Goal: Information Seeking & Learning: Learn about a topic

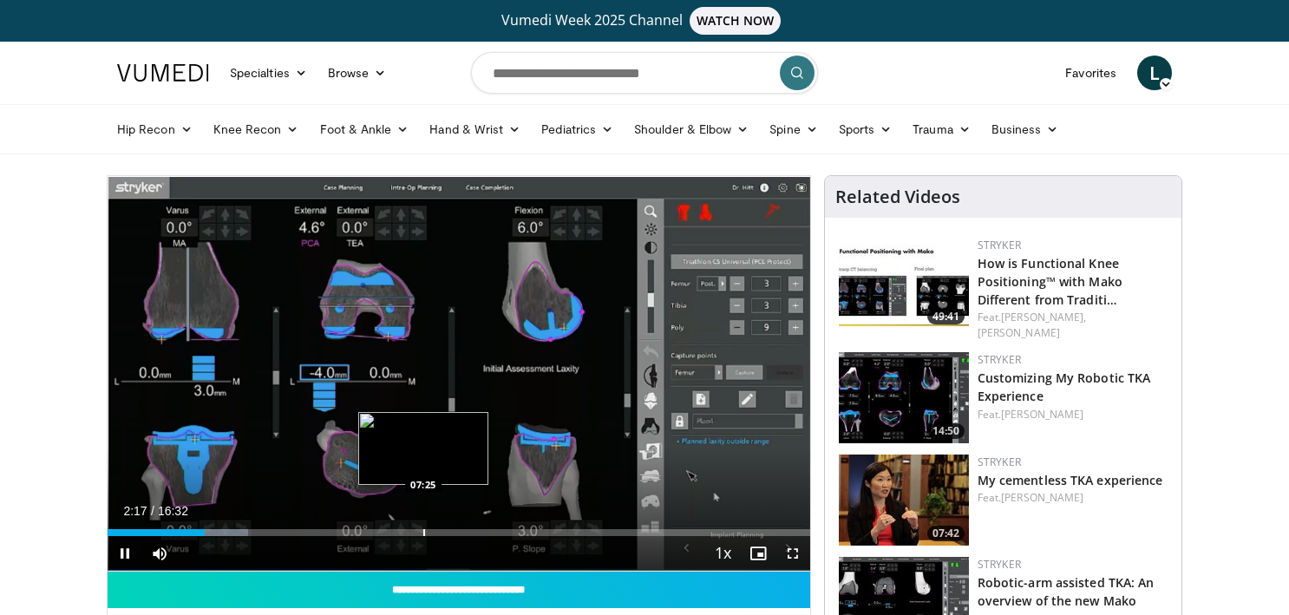
click at [423, 533] on div "Progress Bar" at bounding box center [424, 532] width 2 height 7
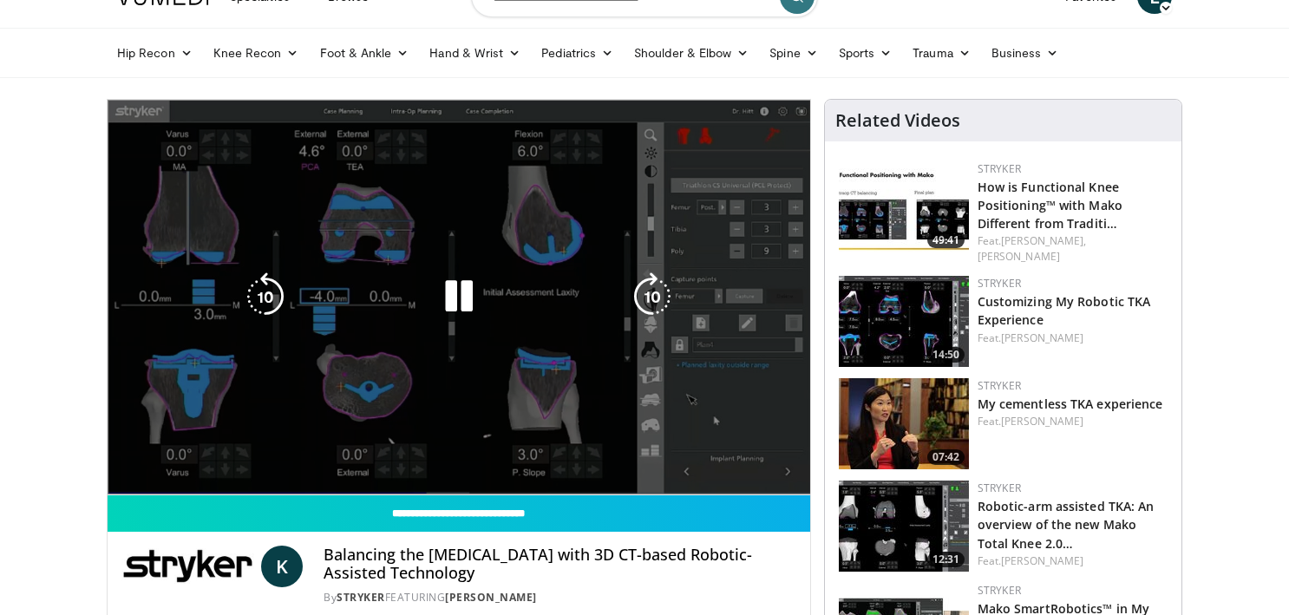
scroll to position [80, 0]
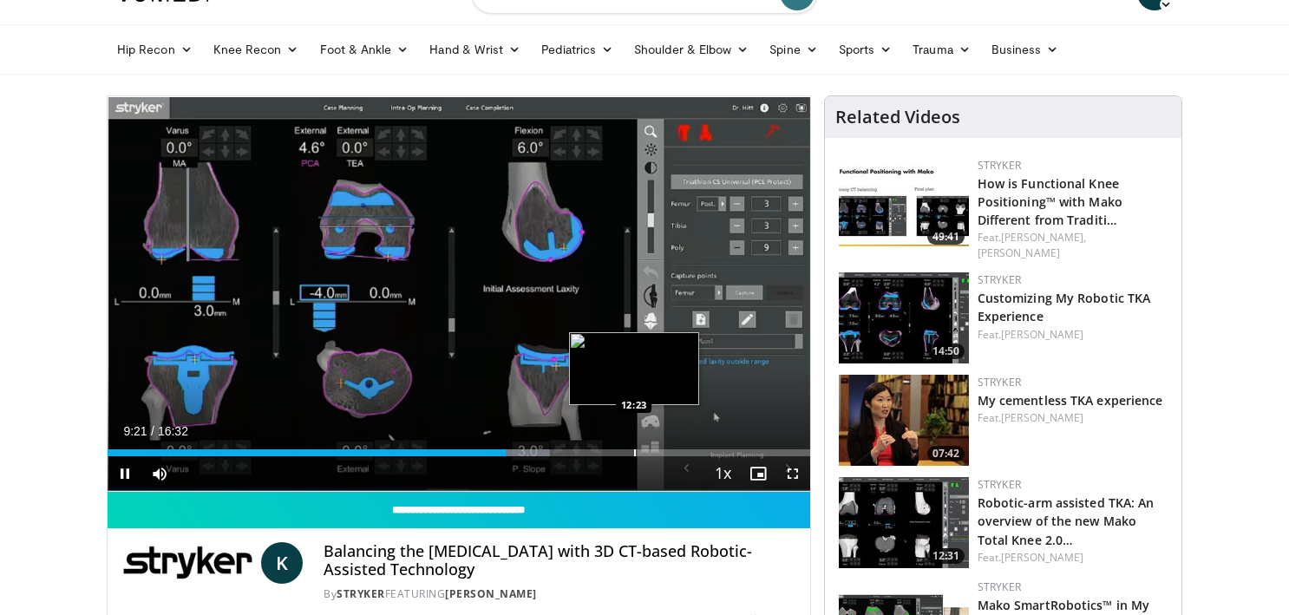
click at [634, 444] on div "Loaded : 62.96% 09:22 12:23" at bounding box center [459, 448] width 703 height 16
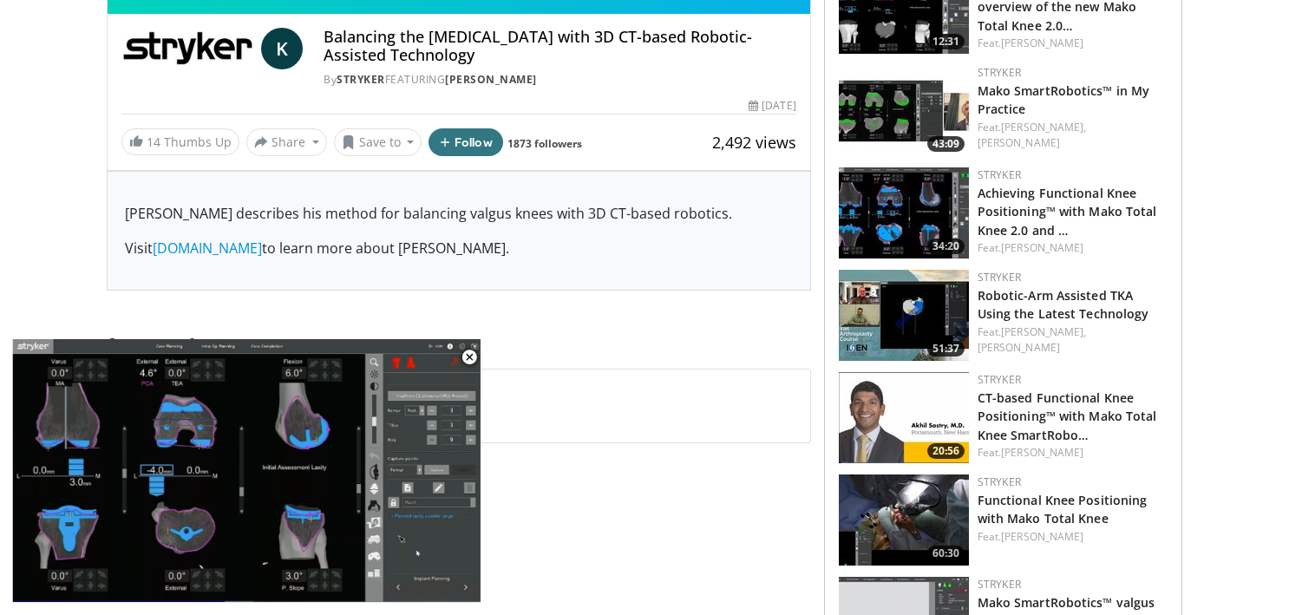
scroll to position [596, 0]
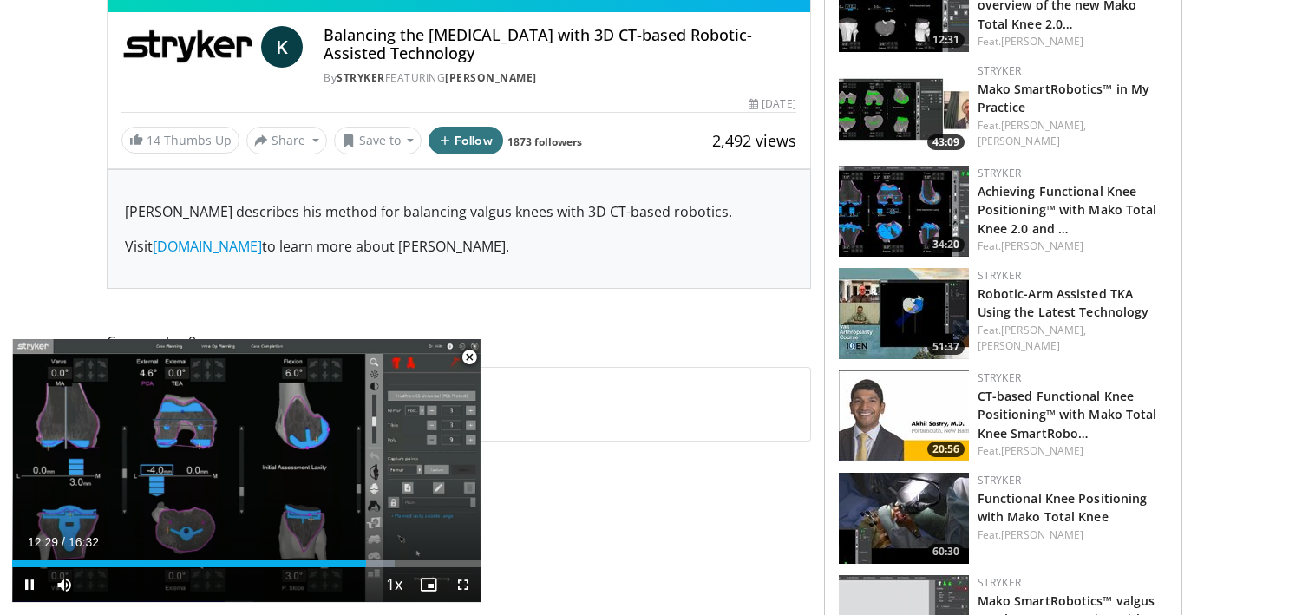
click at [472, 359] on span "Video Player" at bounding box center [469, 357] width 35 height 35
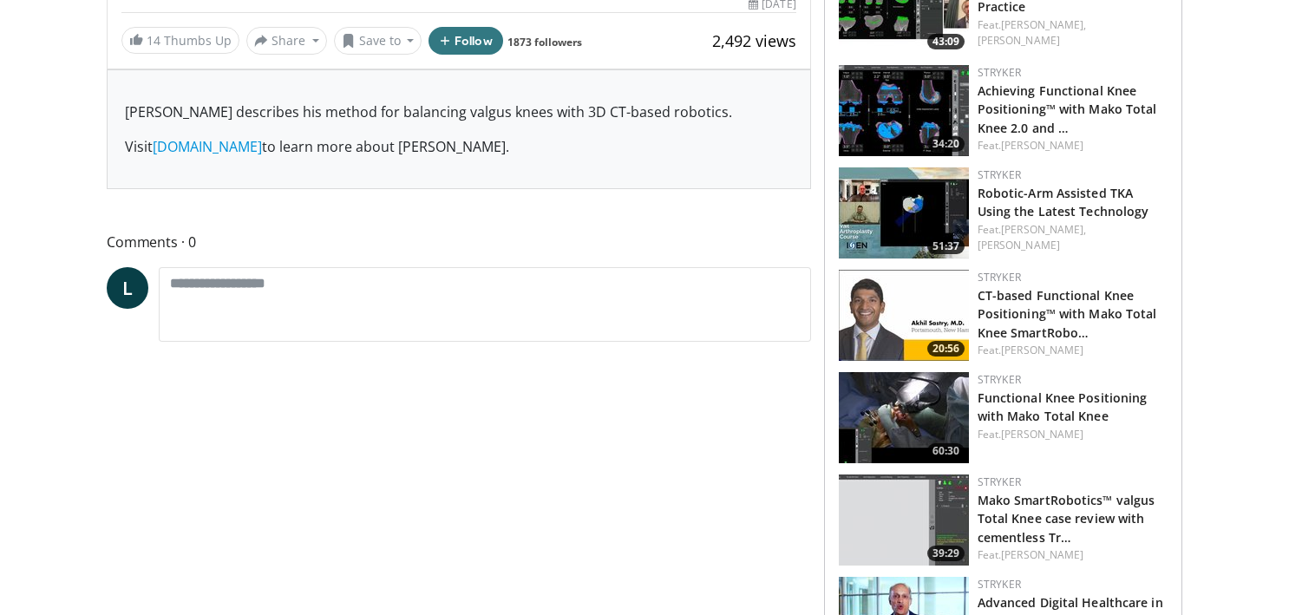
scroll to position [699, 0]
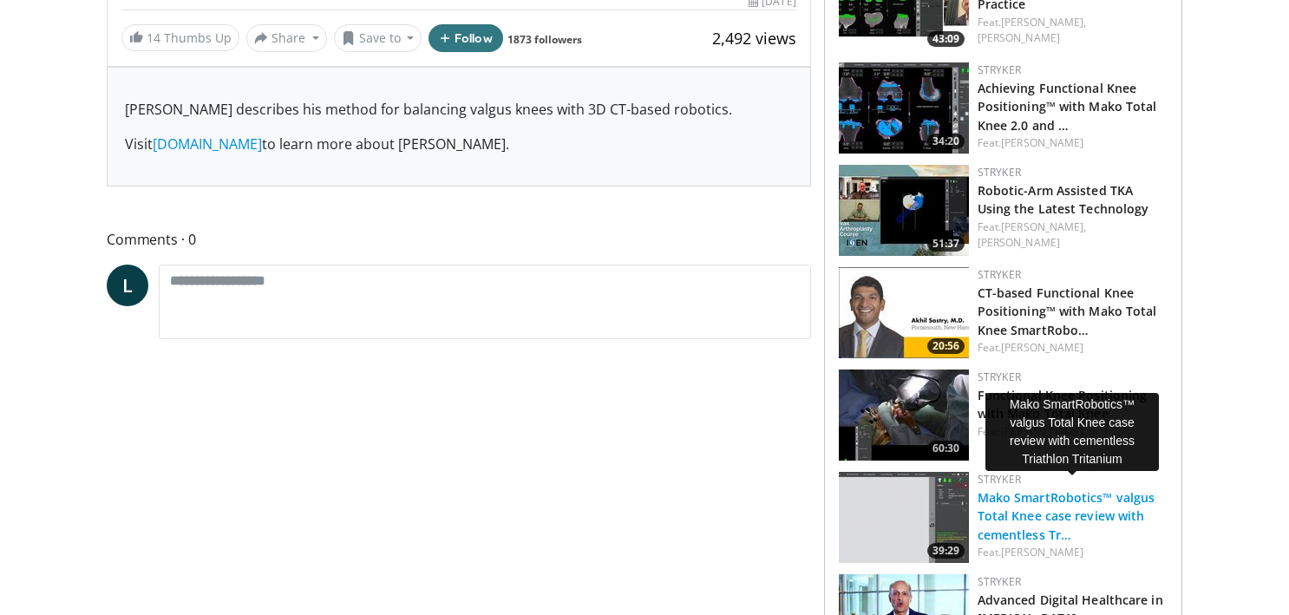
click at [1011, 502] on link "Mako SmartRobotics™ valgus Total Knee case review with cementless Tr…" at bounding box center [1067, 515] width 178 height 53
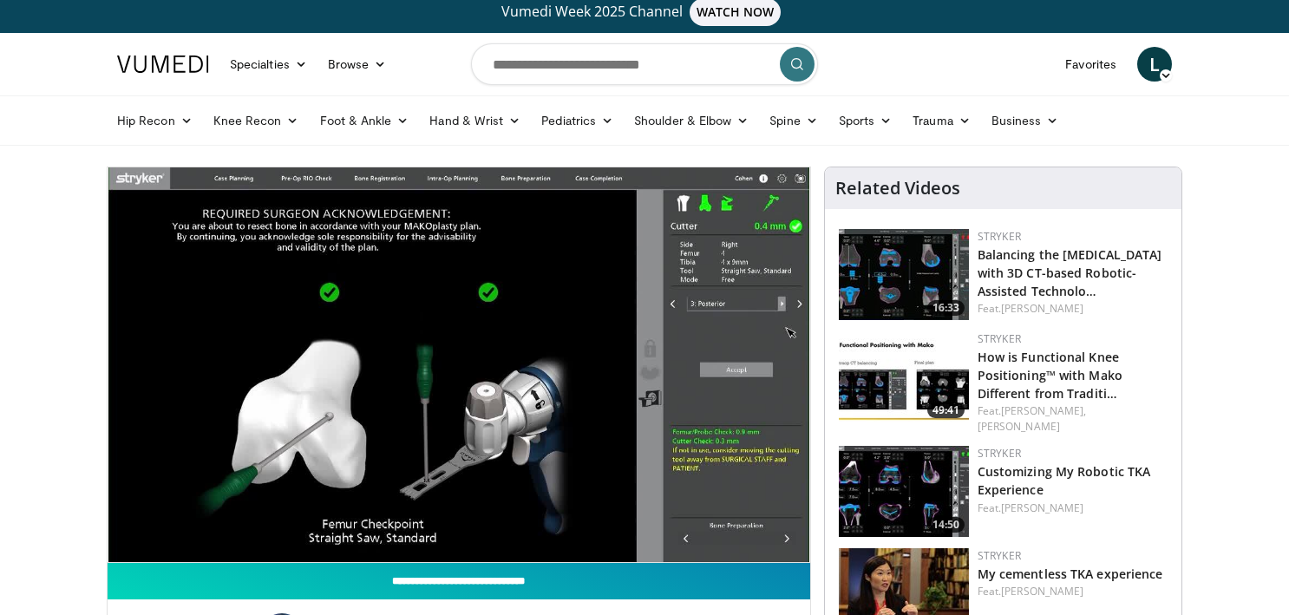
scroll to position [4, 0]
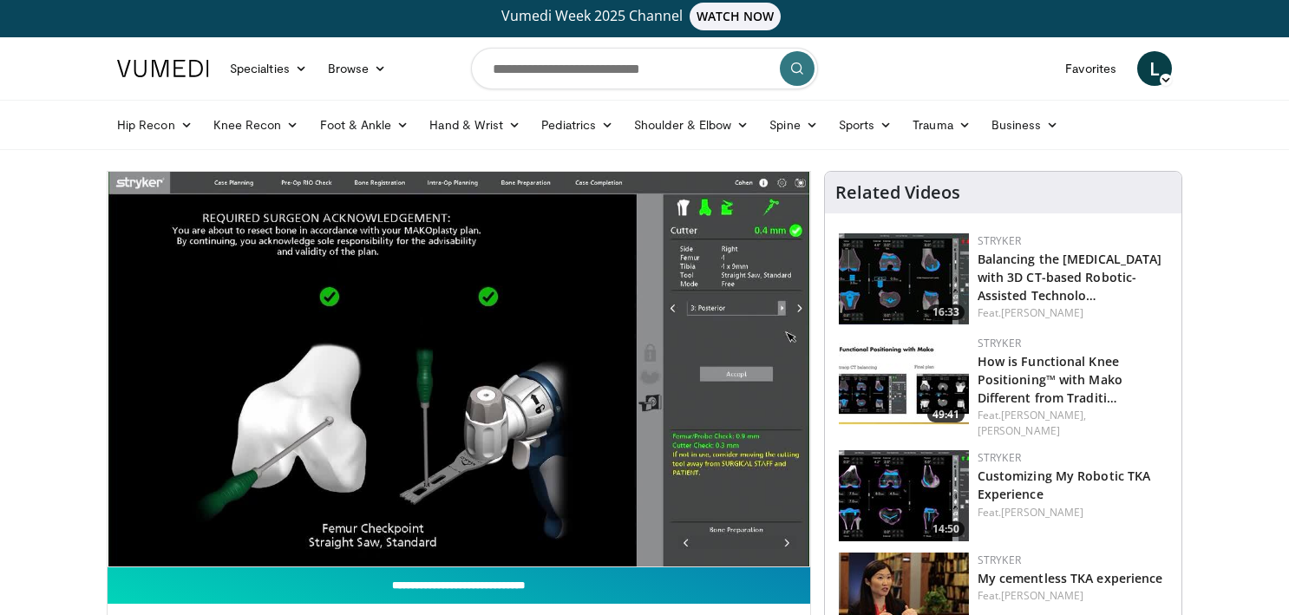
click at [802, 595] on input "**********" at bounding box center [459, 586] width 703 height 36
type input "**********"
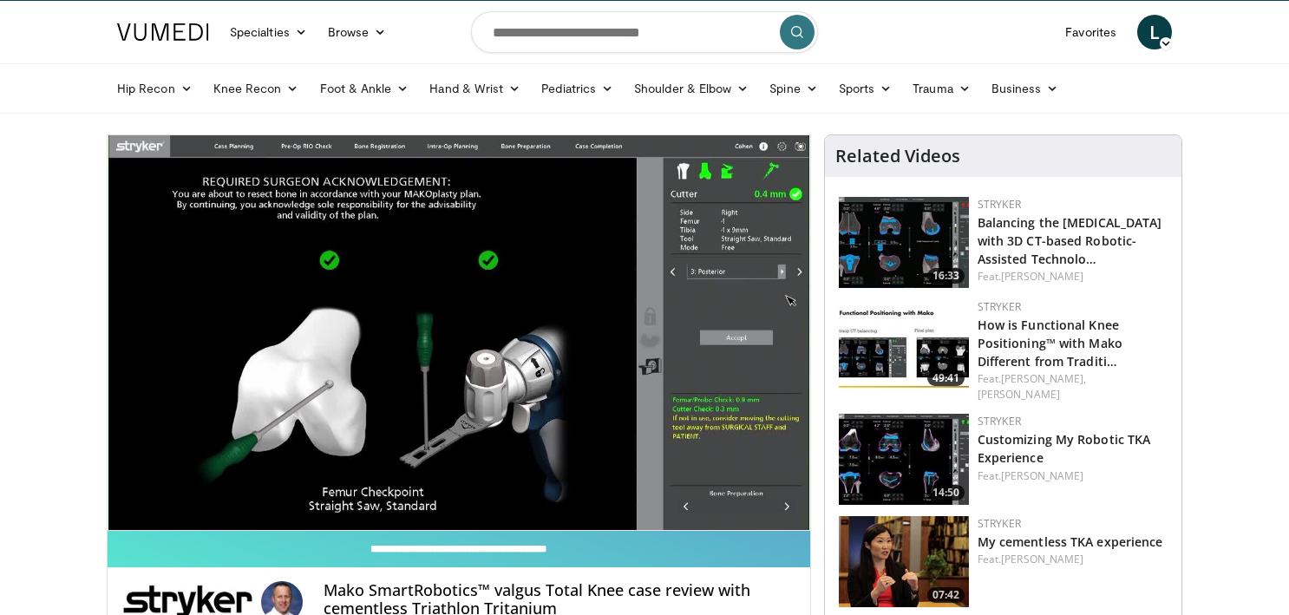
scroll to position [44, 0]
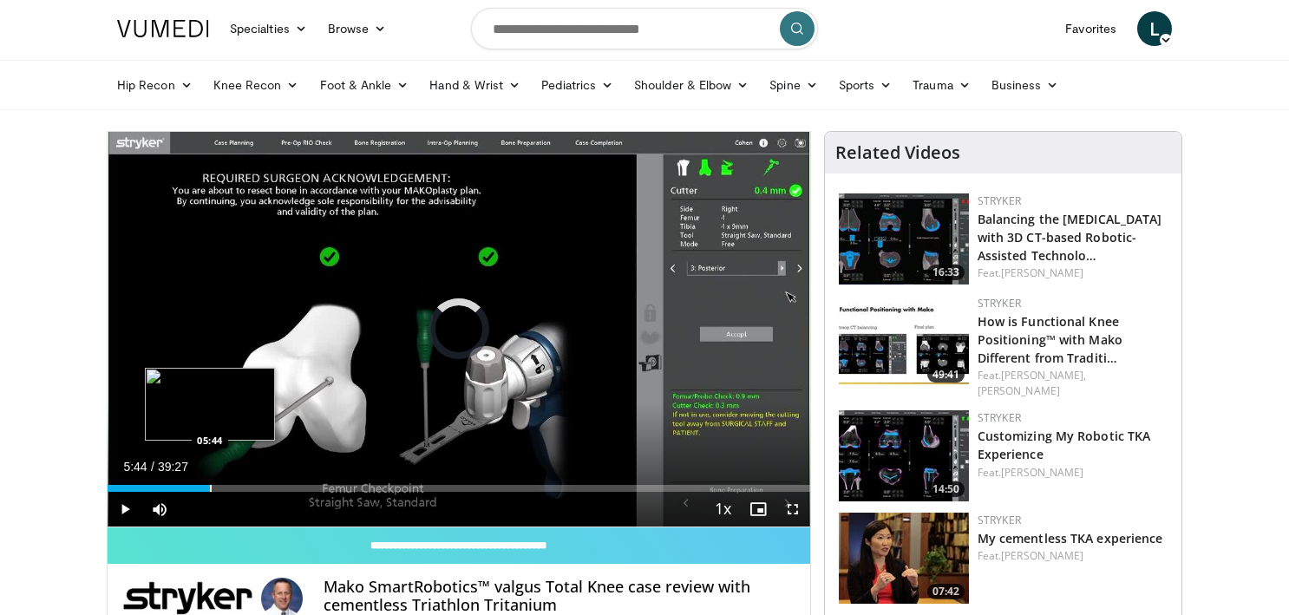
click at [210, 486] on div "Progress Bar" at bounding box center [211, 488] width 2 height 7
click at [233, 489] on div "Progress Bar" at bounding box center [234, 488] width 2 height 7
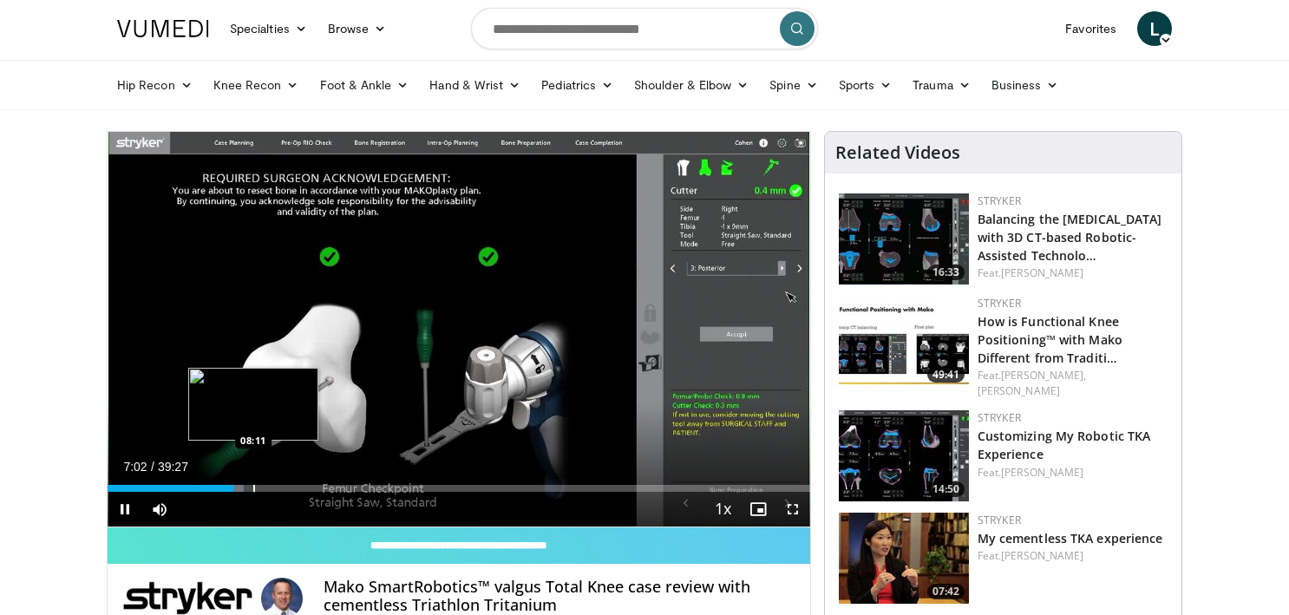
click at [253, 483] on div "Loaded : 19.45% 07:02 08:11" at bounding box center [459, 484] width 703 height 16
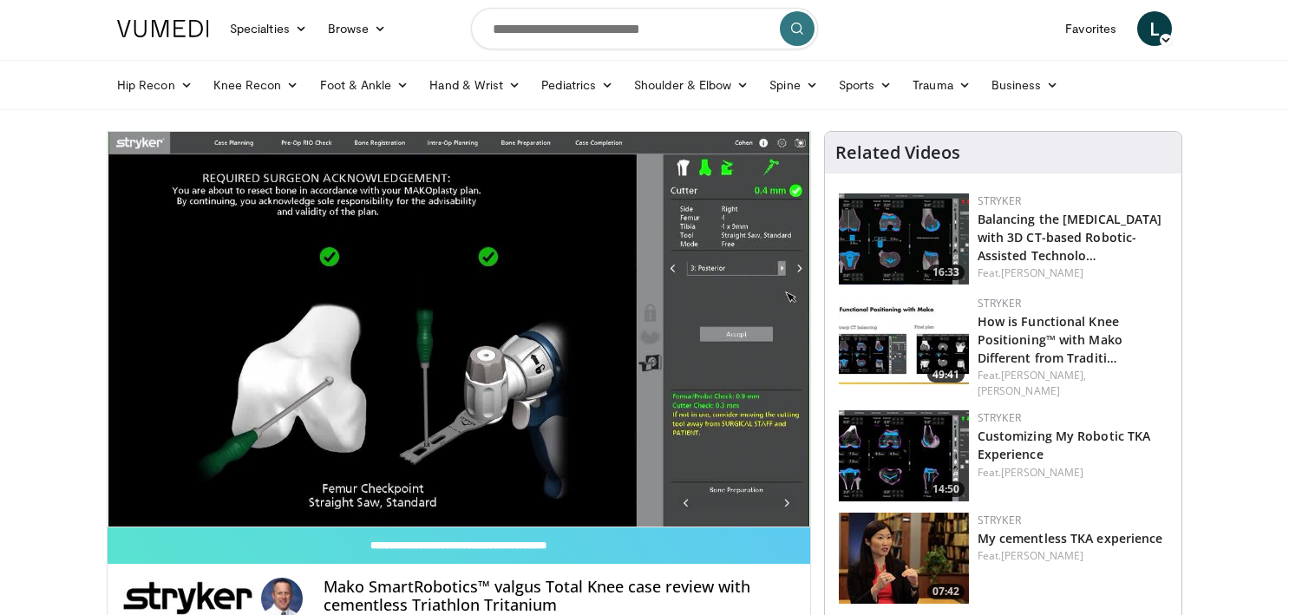
click at [253, 483] on div "10 seconds Tap to unmute" at bounding box center [459, 329] width 703 height 395
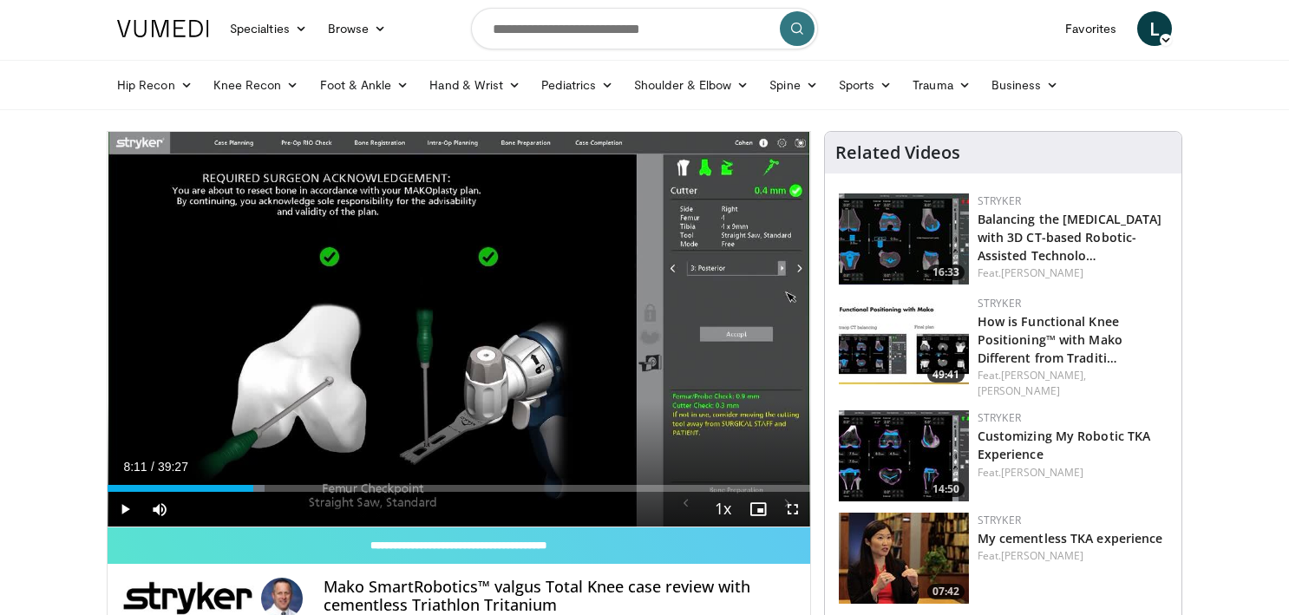
click at [253, 483] on div "Loaded : 22.40% 08:11 08:11" at bounding box center [459, 484] width 703 height 16
click at [128, 507] on span "Video Player" at bounding box center [125, 509] width 35 height 35
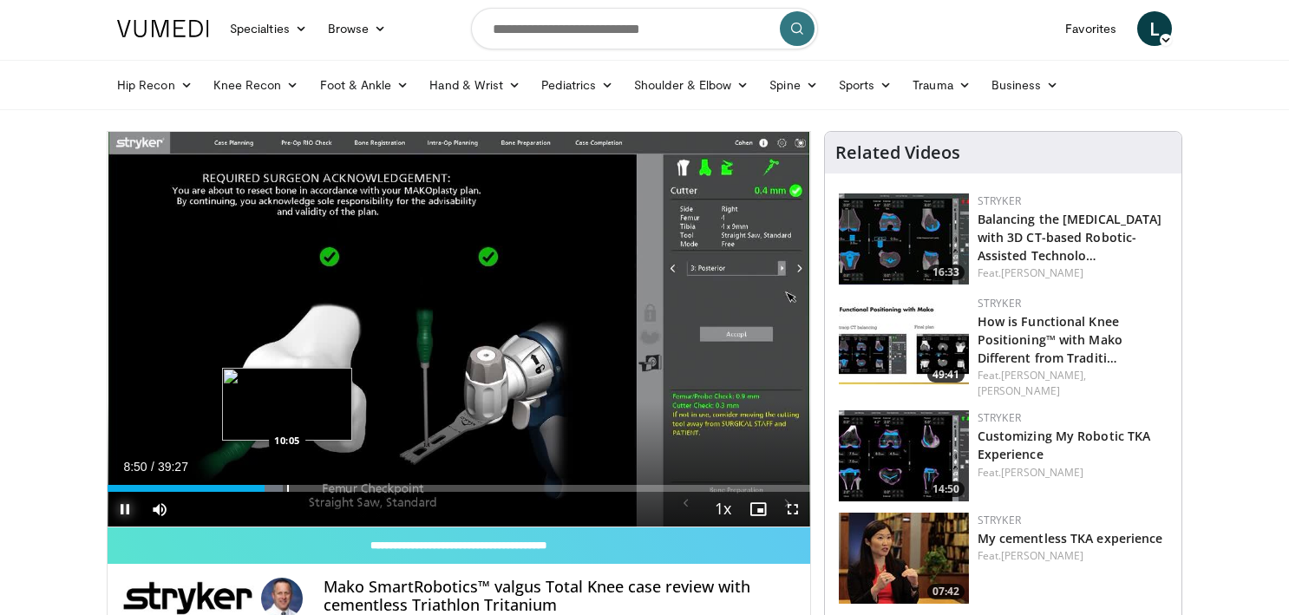
click at [287, 489] on div "Progress Bar" at bounding box center [288, 488] width 2 height 7
click at [303, 491] on div "Progress Bar" at bounding box center [304, 488] width 2 height 7
click at [317, 490] on div "Progress Bar" at bounding box center [318, 488] width 2 height 7
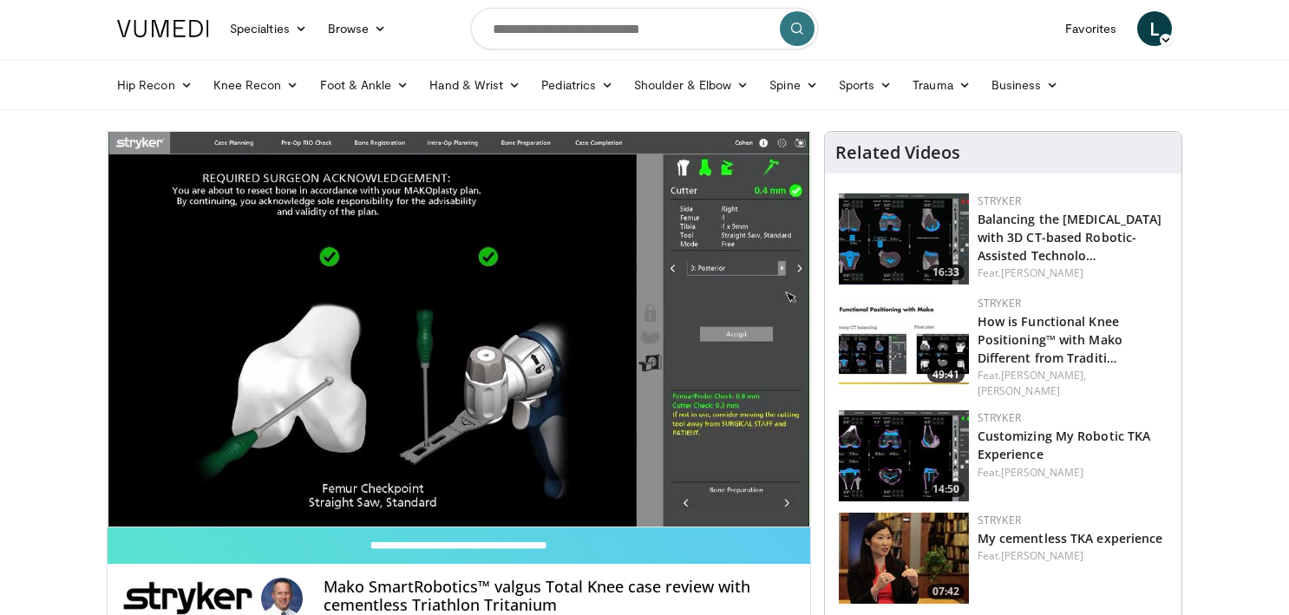
click at [330, 491] on video-js "**********" at bounding box center [459, 330] width 703 height 396
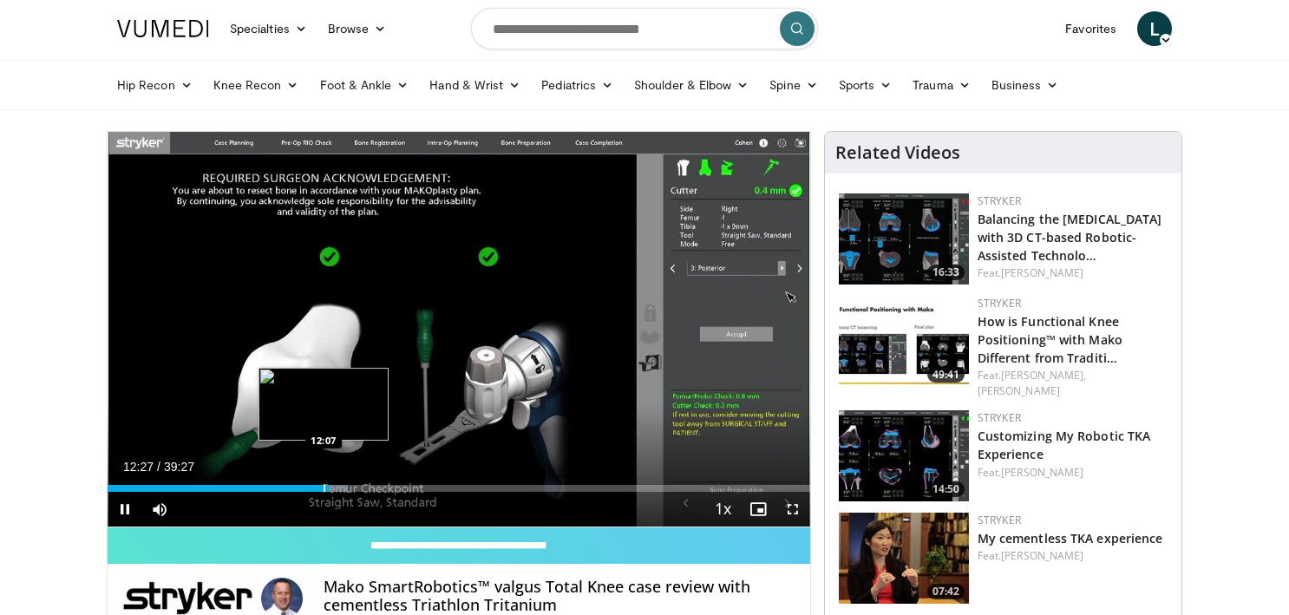
click at [324, 490] on div "Progress Bar" at bounding box center [325, 488] width 2 height 7
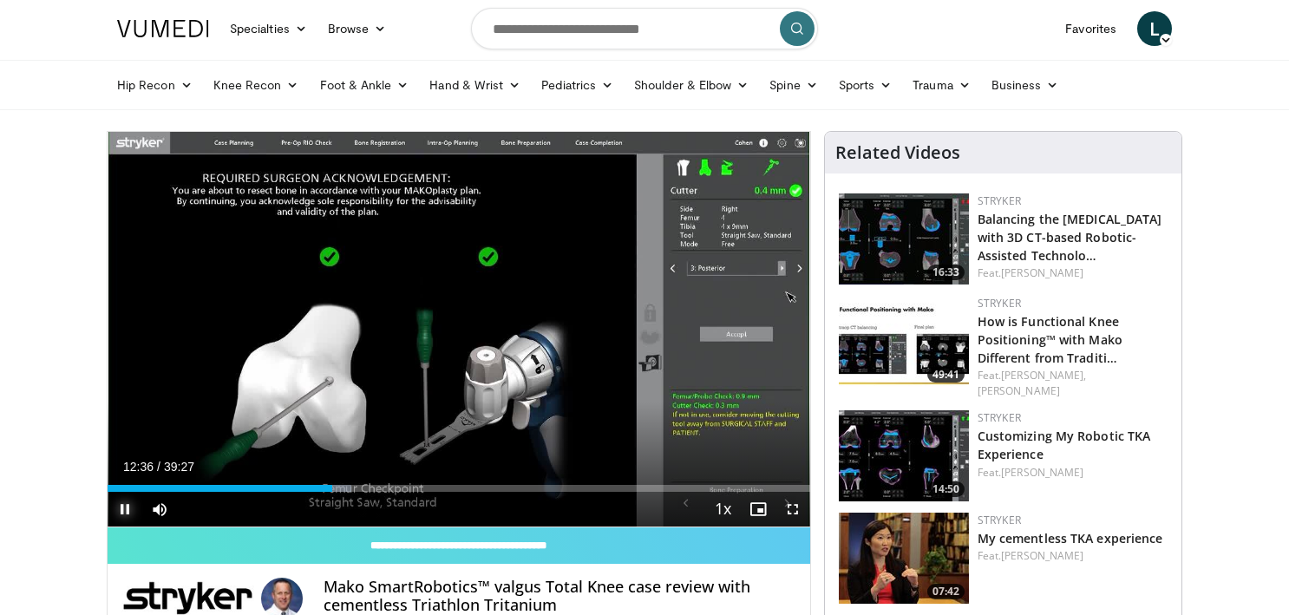
click at [126, 506] on span "Video Player" at bounding box center [125, 509] width 35 height 35
click at [128, 508] on span "Video Player" at bounding box center [125, 509] width 35 height 35
click at [336, 487] on div "Progress Bar" at bounding box center [337, 488] width 2 height 7
click at [331, 486] on div "Progress Bar" at bounding box center [332, 488] width 2 height 7
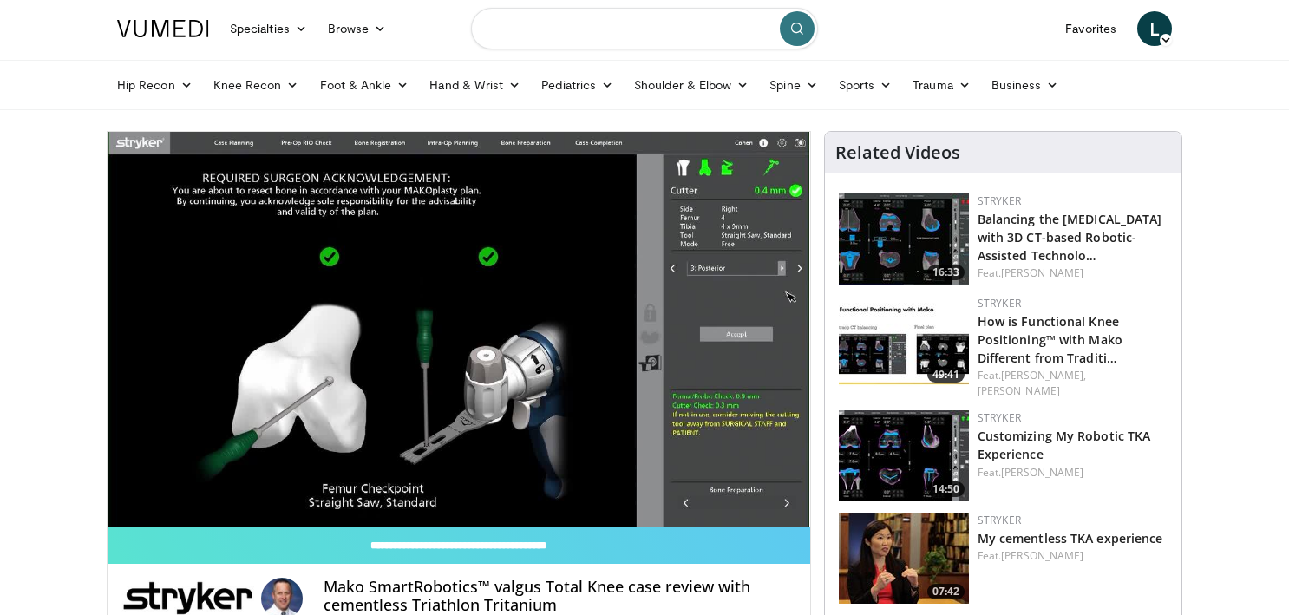
click at [535, 29] on input "Search topics, interventions" at bounding box center [644, 29] width 347 height 42
type input "**********"
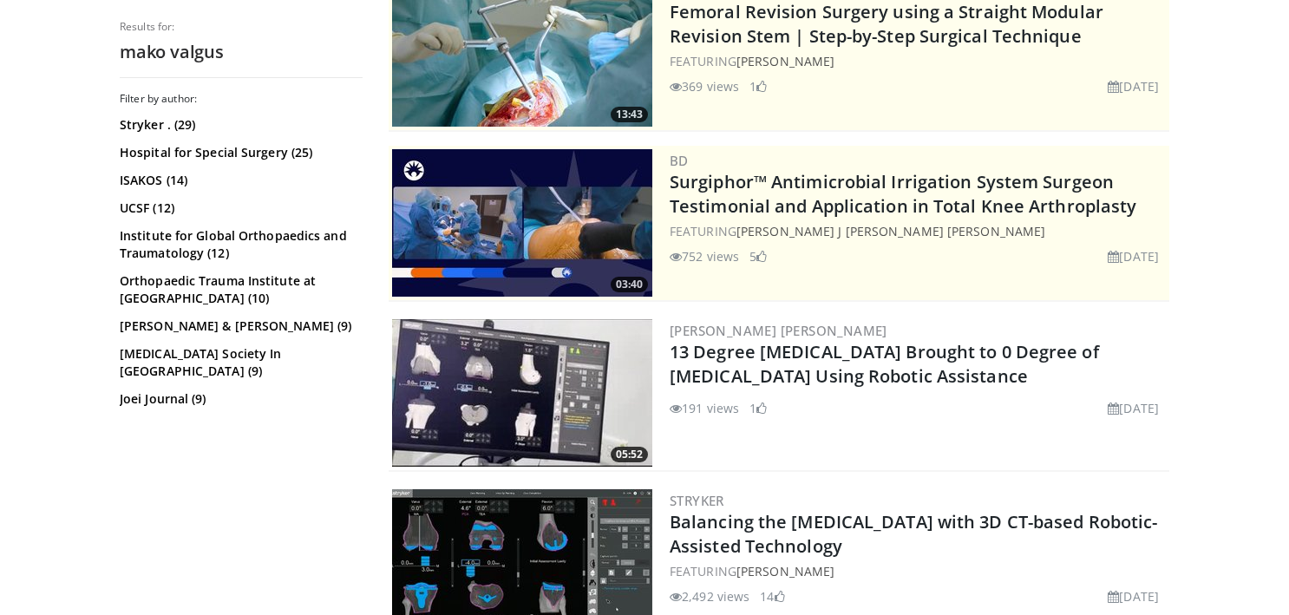
scroll to position [260, 0]
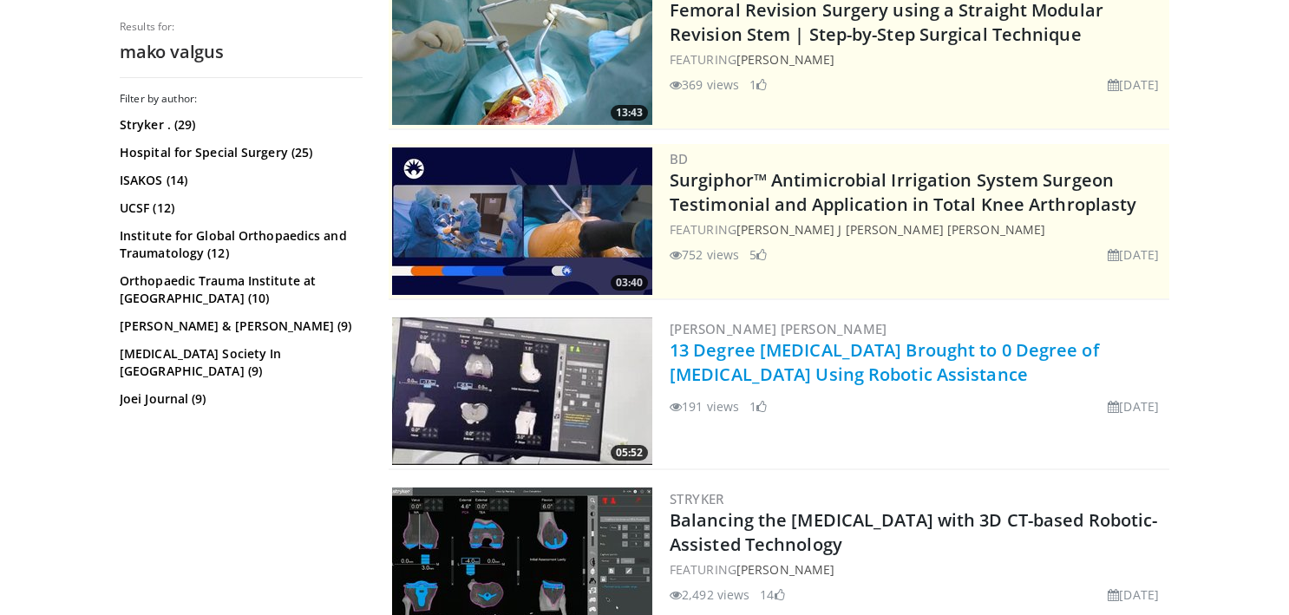
click at [711, 353] on link "13 Degree Valgus Knee Brought to 0 Degree of Deformity Using Robotic Assistance" at bounding box center [885, 362] width 430 height 48
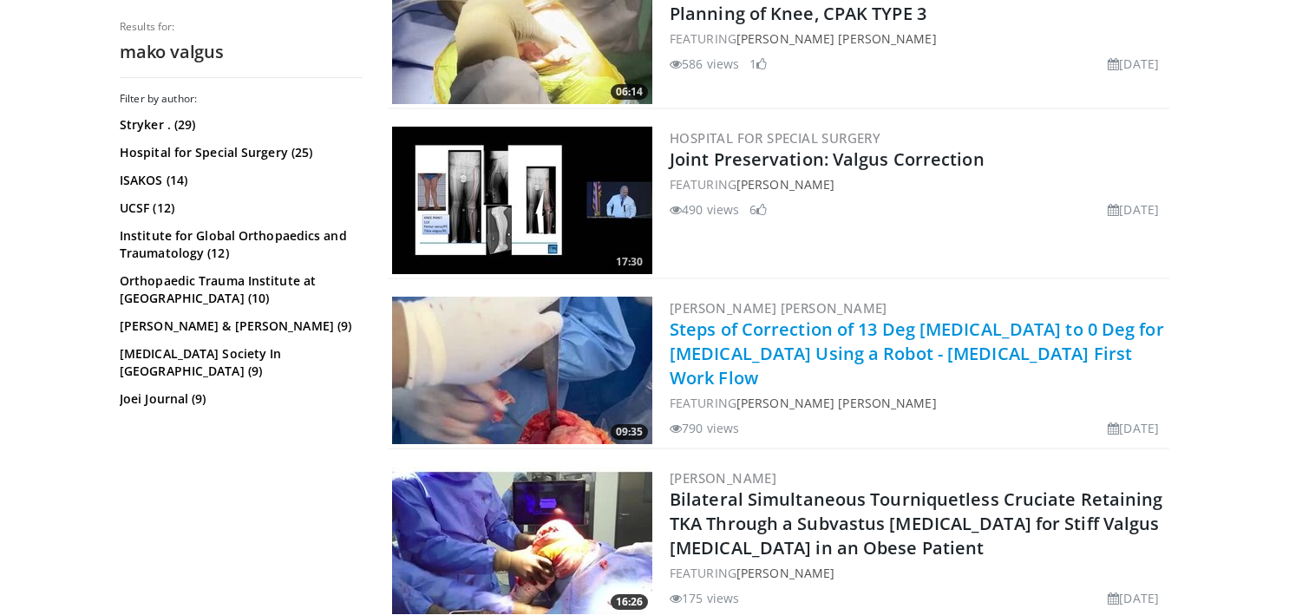
scroll to position [1307, 0]
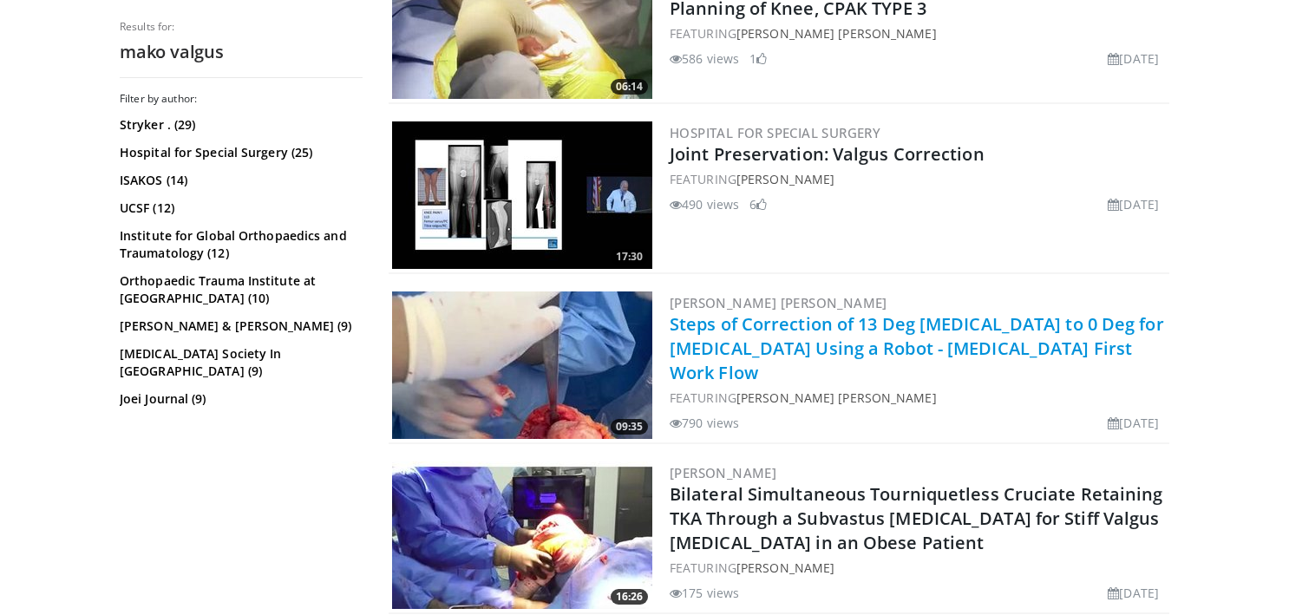
click at [723, 335] on link "Steps of Correction of 13 Deg [MEDICAL_DATA] to 0 Deg for [MEDICAL_DATA] Using …" at bounding box center [917, 348] width 495 height 72
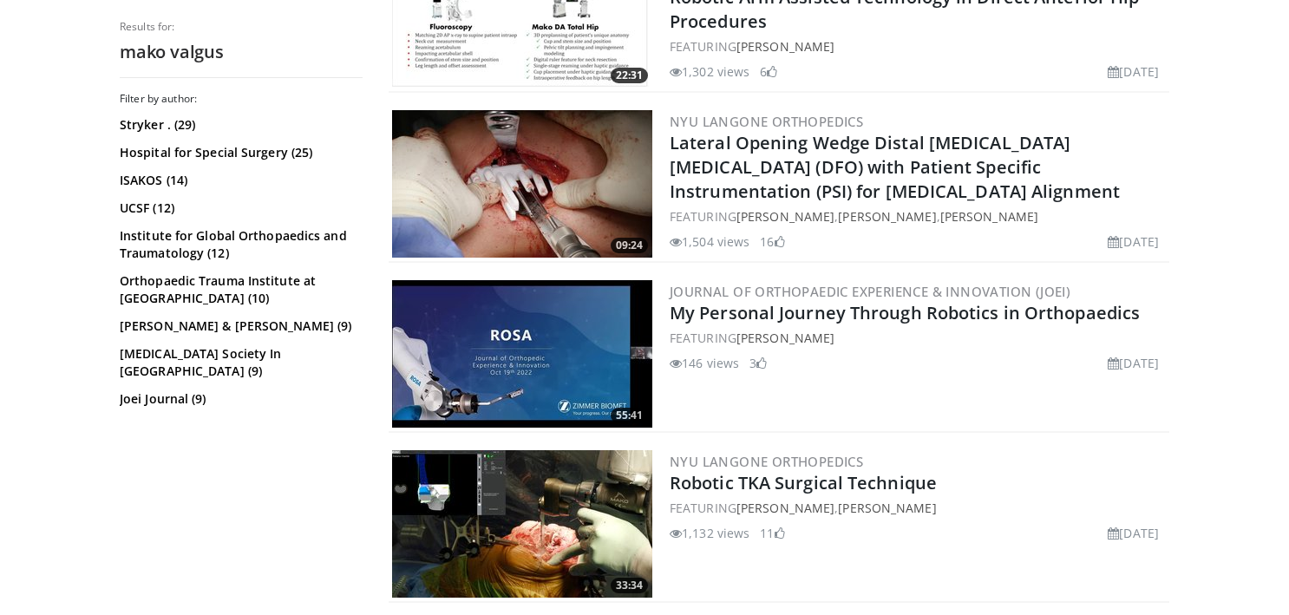
scroll to position [3365, 0]
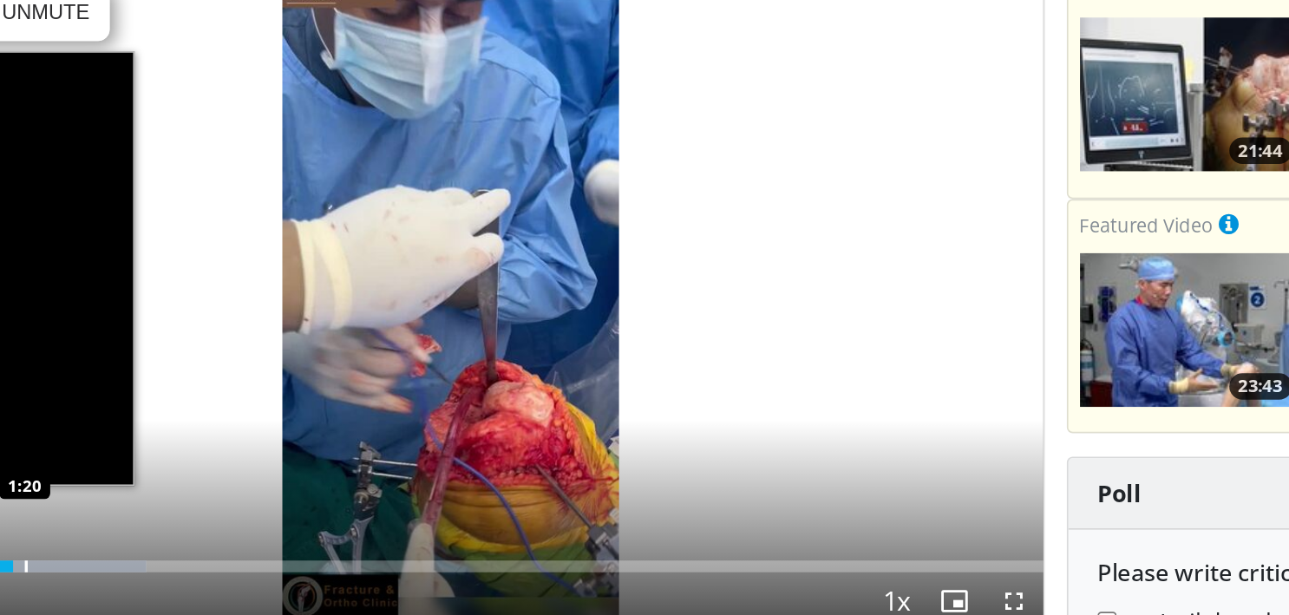
click at [207, 534] on div "Progress Bar" at bounding box center [208, 532] width 2 height 7
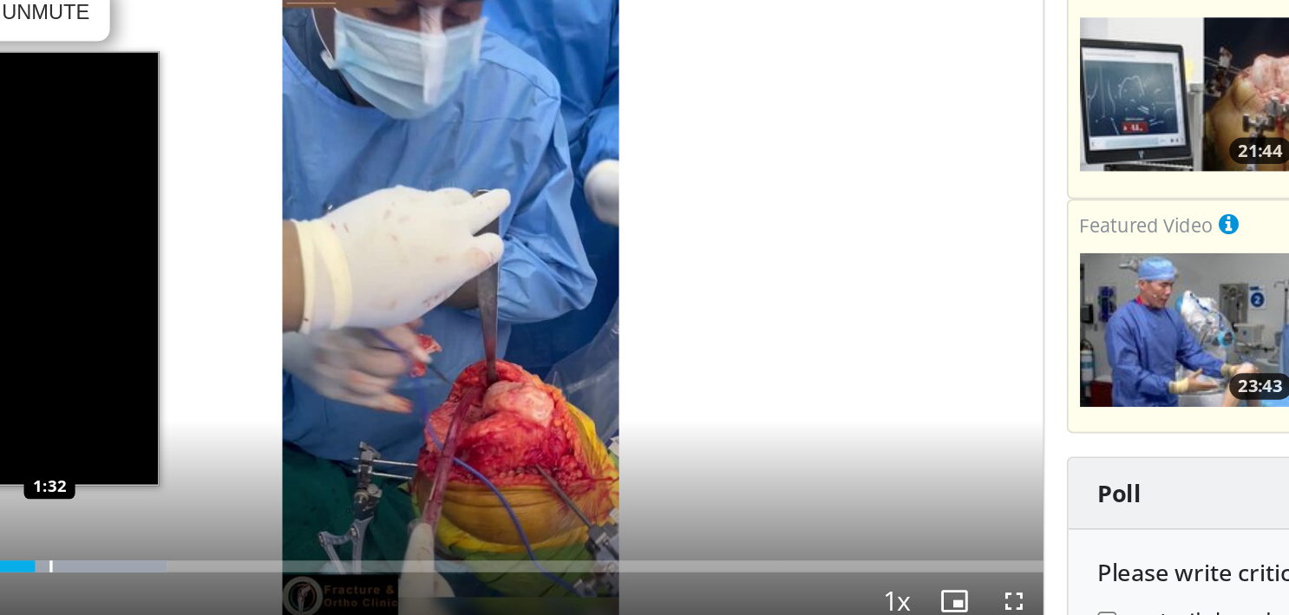
click at [221, 535] on div "Progress Bar" at bounding box center [222, 532] width 2 height 7
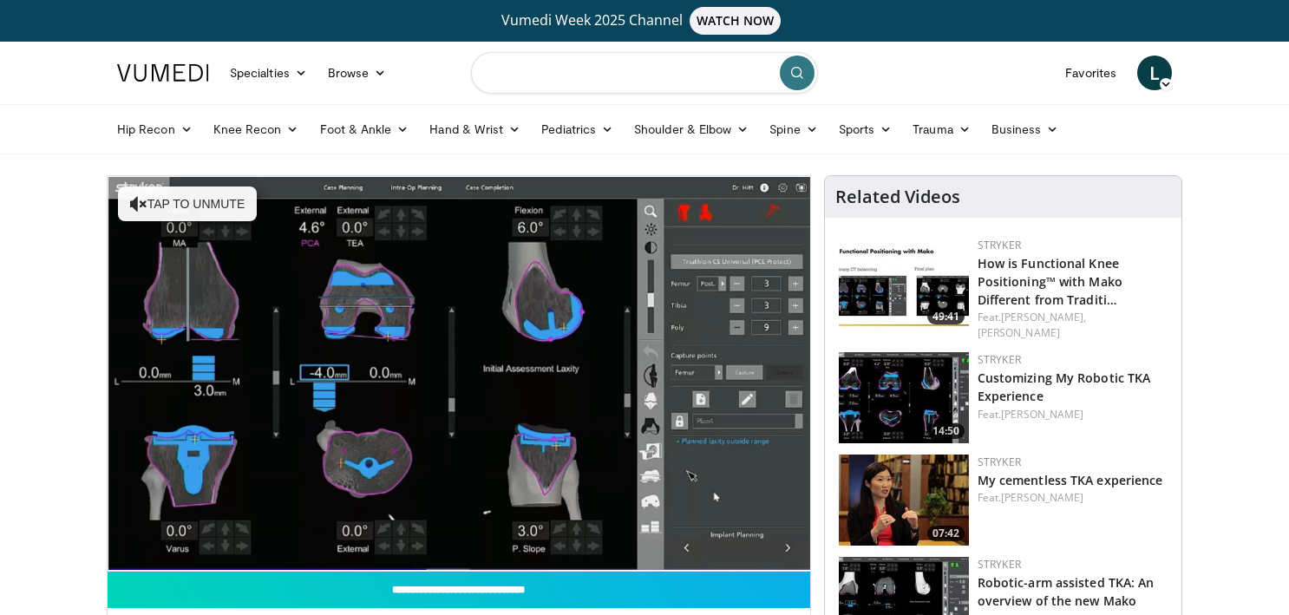
click at [533, 74] on input "Search topics, interventions" at bounding box center [644, 73] width 347 height 42
type input "**********"
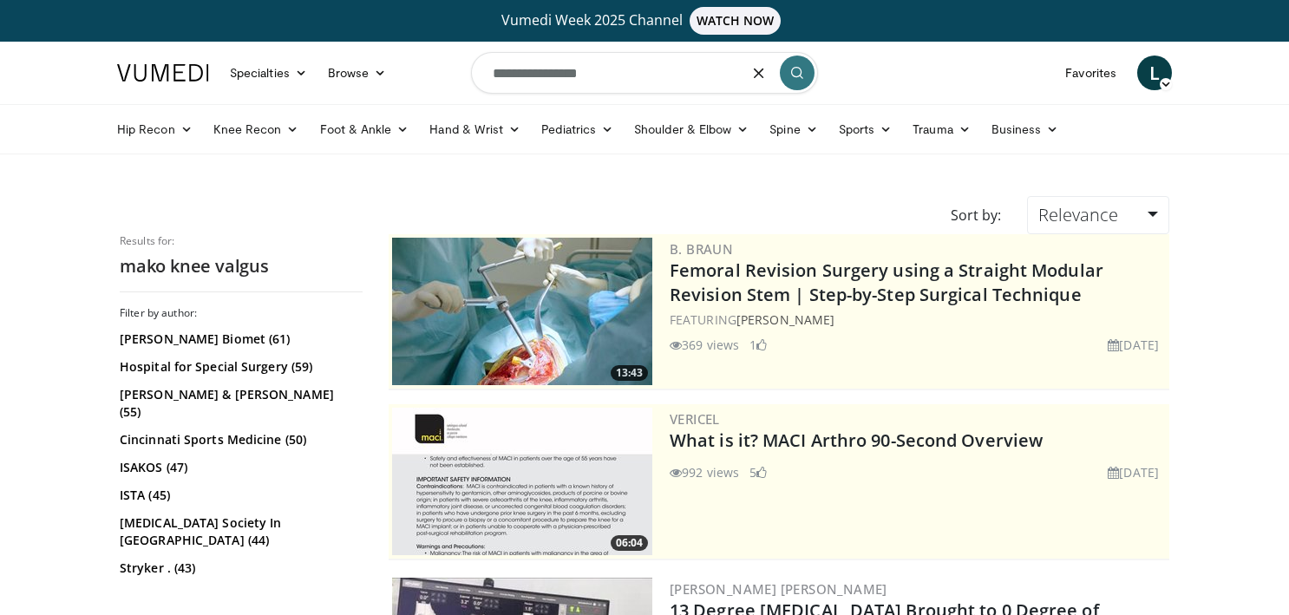
drag, startPoint x: 610, startPoint y: 73, endPoint x: 563, endPoint y: 73, distance: 46.9
click at [563, 73] on input "**********" at bounding box center [644, 73] width 347 height 42
type input "*********"
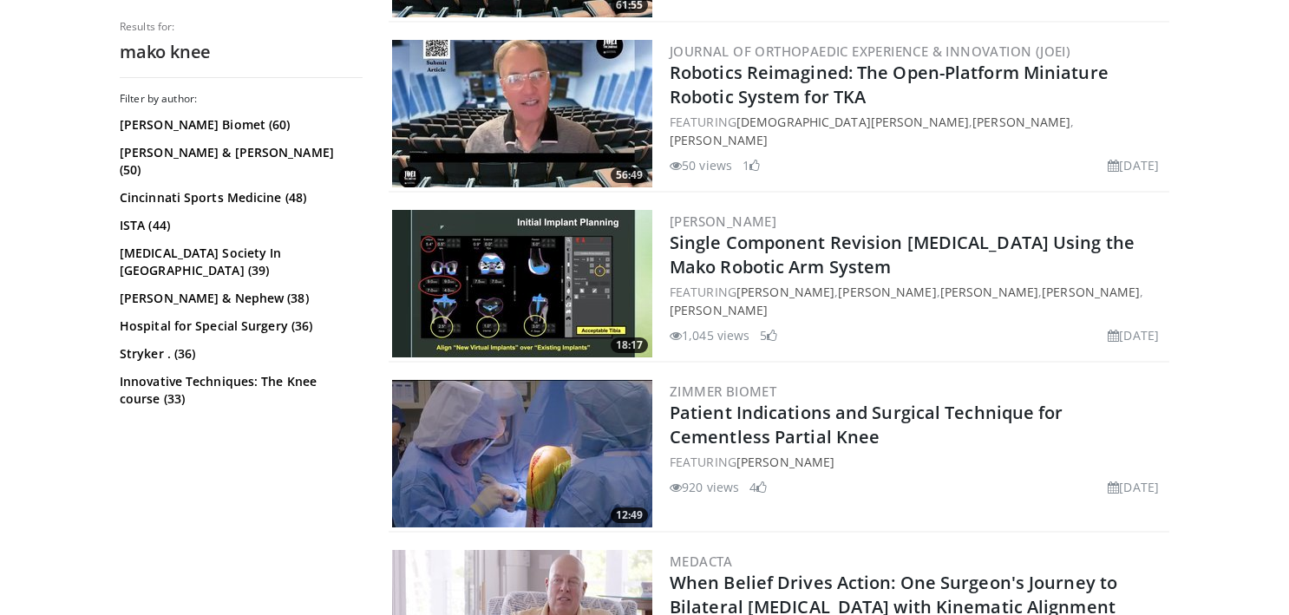
scroll to position [3941, 0]
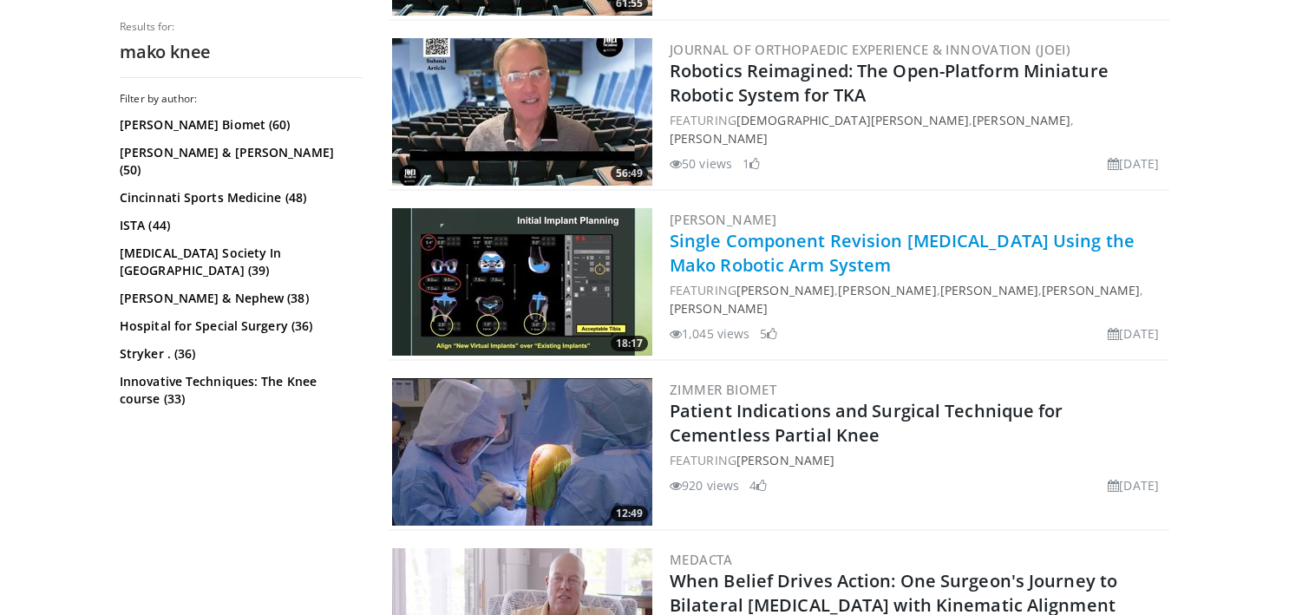
click at [702, 245] on link "Single Component Revision [MEDICAL_DATA] Using the Mako Robotic Arm System" at bounding box center [902, 253] width 465 height 48
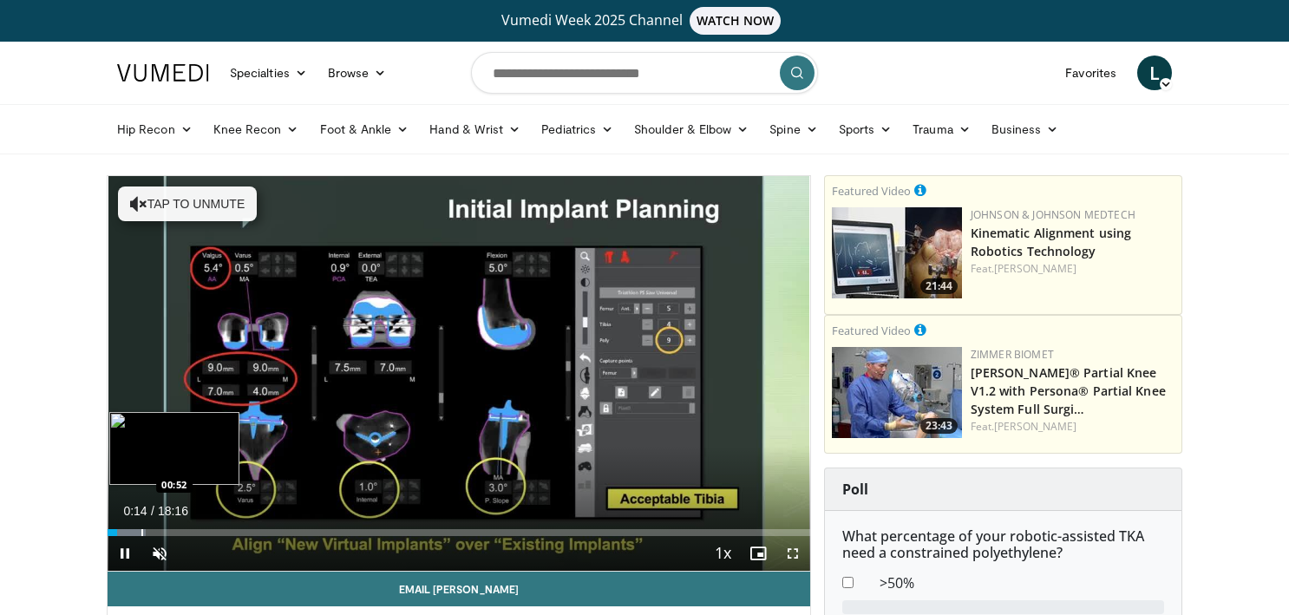
click at [141, 531] on div "Progress Bar" at bounding box center [142, 532] width 2 height 7
click at [161, 529] on div "Progress Bar" at bounding box center [162, 532] width 2 height 7
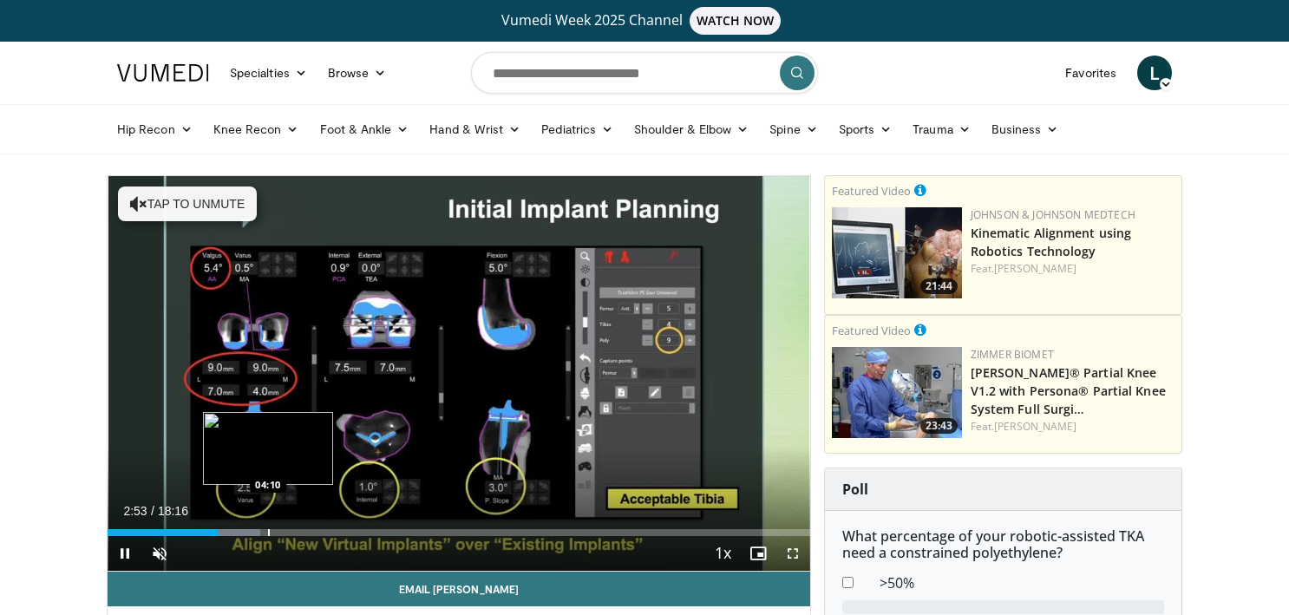
click at [268, 534] on div "Progress Bar" at bounding box center [269, 532] width 2 height 7
click at [293, 536] on div "Current Time 4:21 / Duration 18:16 Pause Skip Backward Skip Forward Unmute Load…" at bounding box center [459, 553] width 703 height 35
click at [306, 531] on div "Progress Bar" at bounding box center [292, 532] width 49 height 7
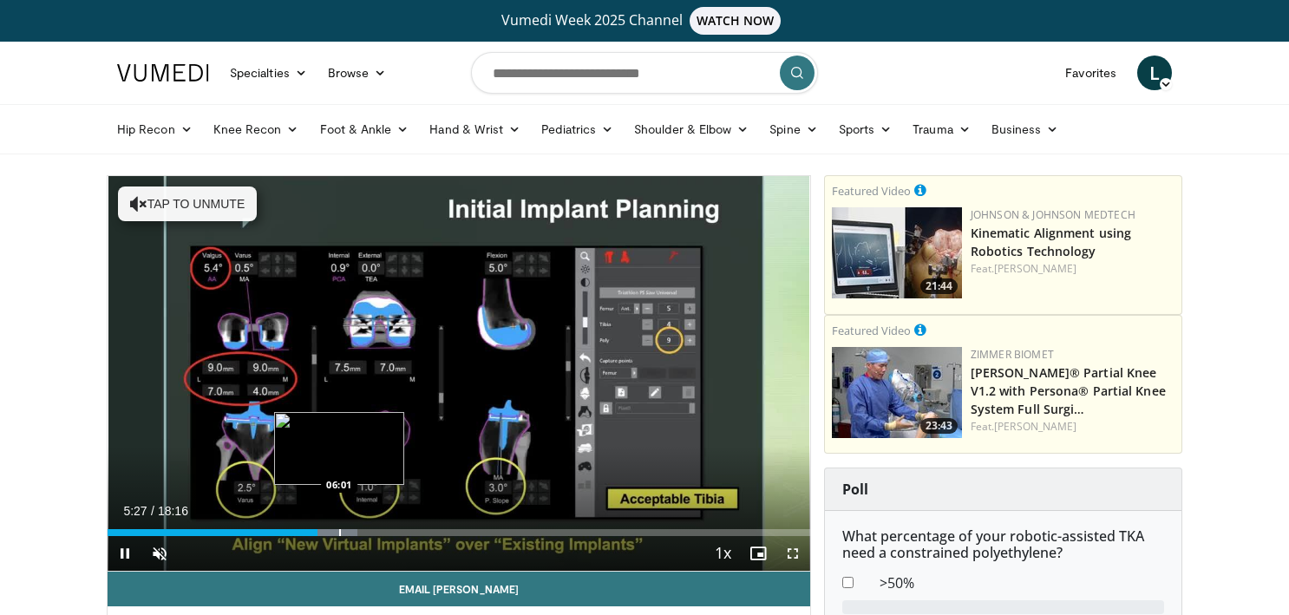
click at [339, 535] on div "Progress Bar" at bounding box center [340, 532] width 2 height 7
click at [359, 530] on div "Progress Bar" at bounding box center [360, 532] width 2 height 7
click at [384, 528] on div "Loaded : 41.96% 07:13 07:13" at bounding box center [459, 528] width 703 height 16
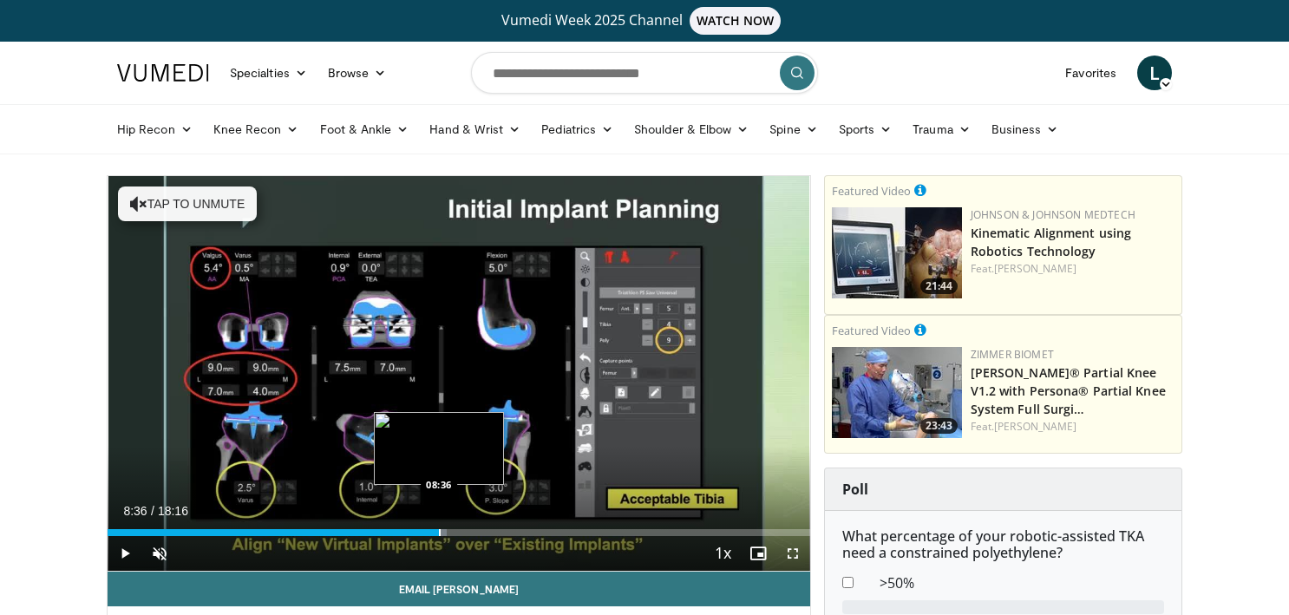
click at [439, 532] on div "Progress Bar" at bounding box center [440, 532] width 2 height 7
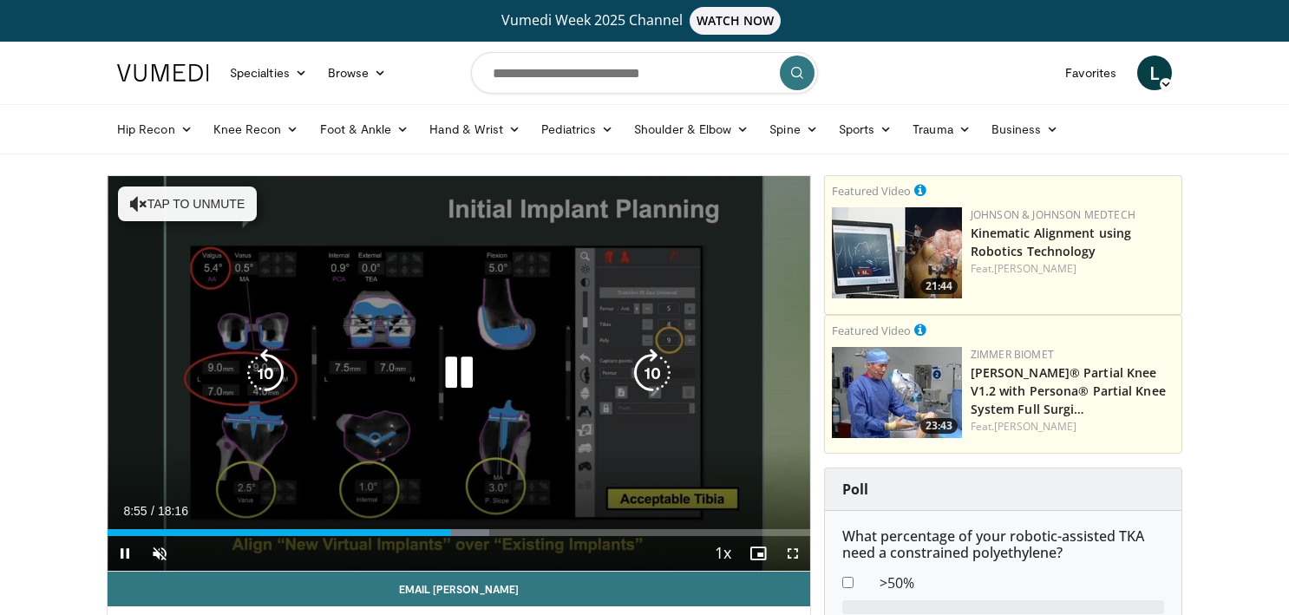
click at [763, 430] on div "10 seconds Tap to unmute" at bounding box center [459, 373] width 703 height 395
click at [457, 375] on icon "Video Player" at bounding box center [459, 373] width 49 height 49
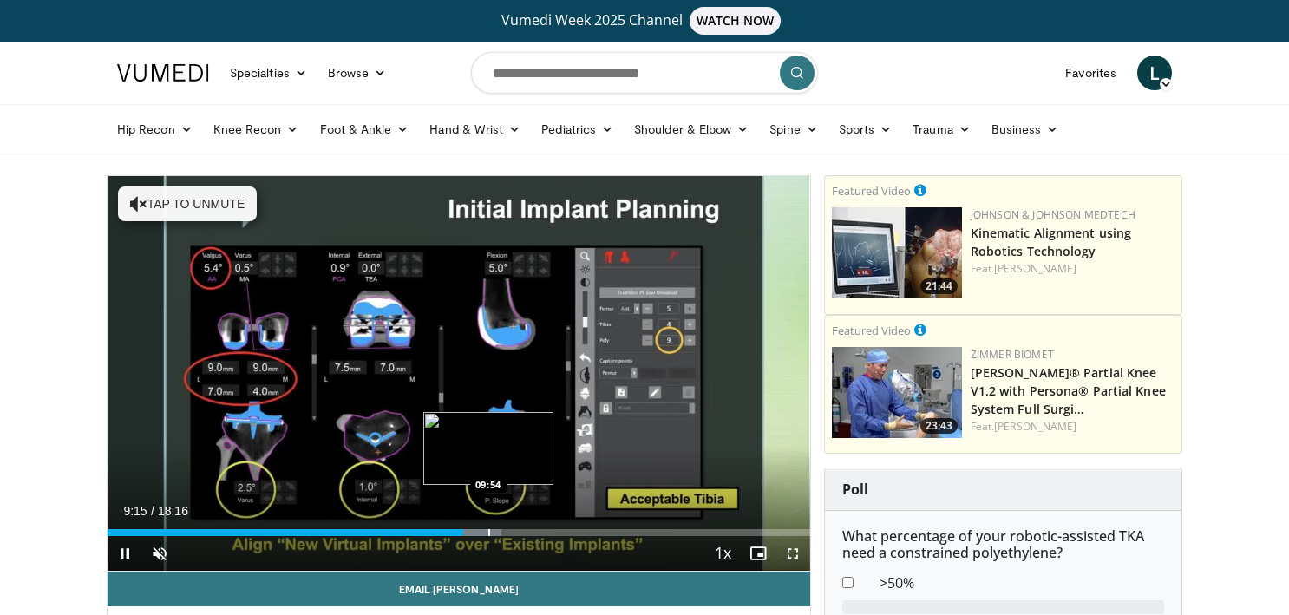
click at [487, 534] on div "Progress Bar" at bounding box center [473, 532] width 60 height 7
click at [528, 530] on div "Progress Bar" at bounding box center [529, 532] width 2 height 7
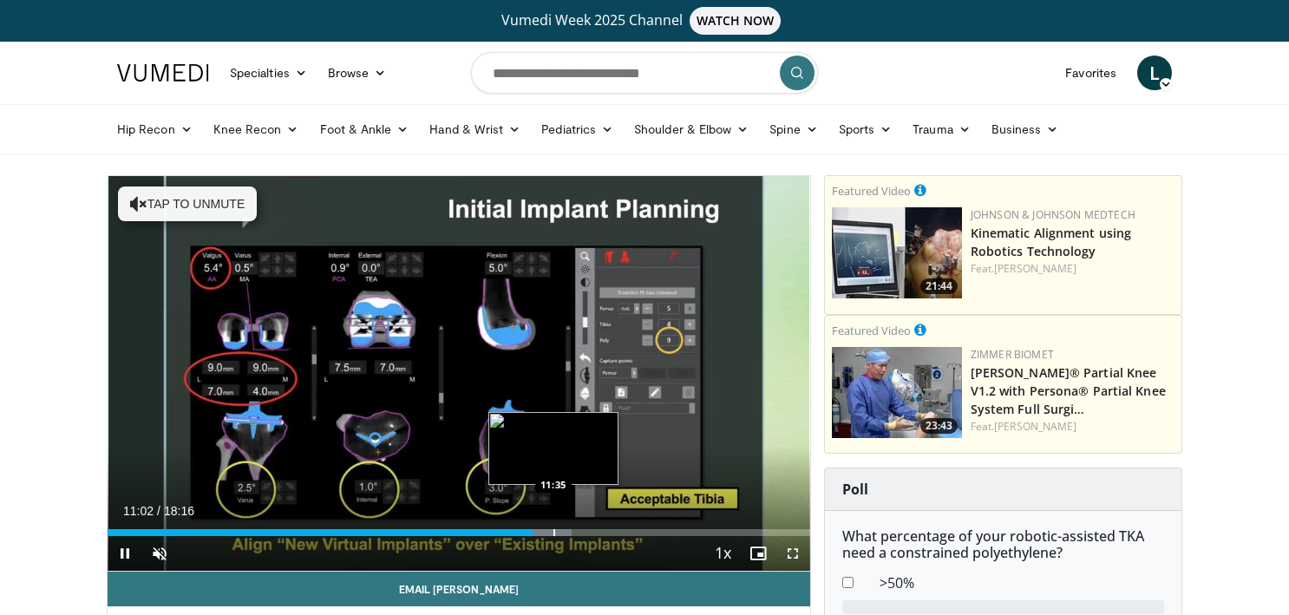
click at [554, 530] on div "Progress Bar" at bounding box center [555, 532] width 2 height 7
click at [581, 529] on div "Progress Bar" at bounding box center [582, 532] width 2 height 7
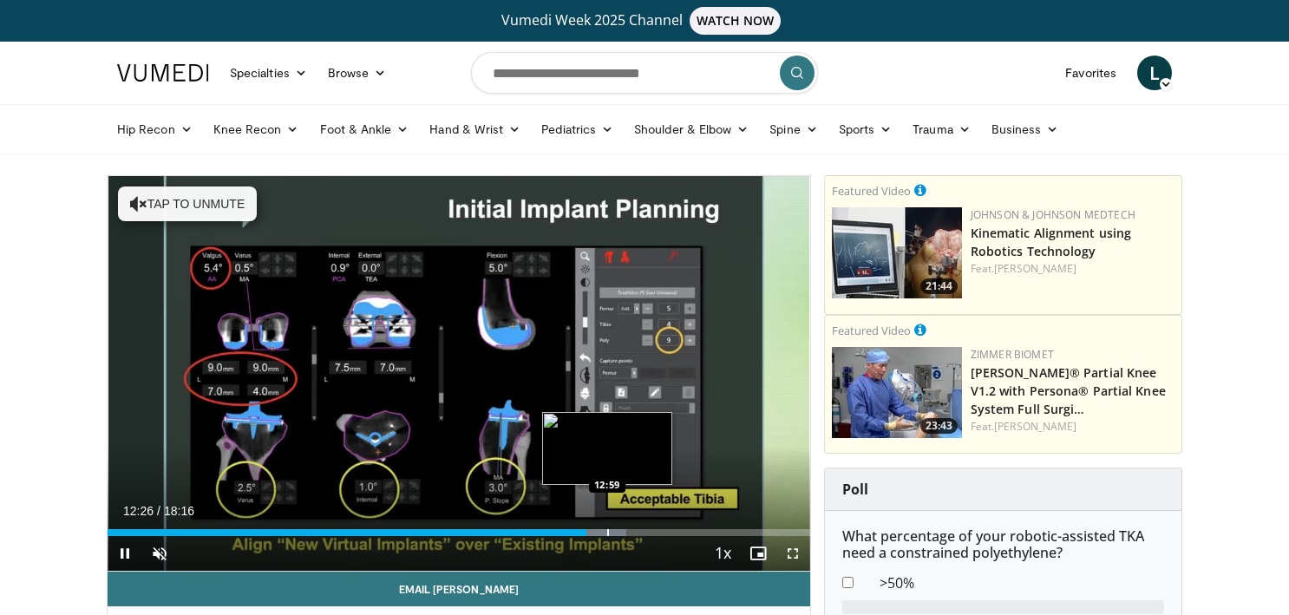
click at [607, 529] on div "Progress Bar" at bounding box center [608, 532] width 2 height 7
click at [627, 530] on div "Progress Bar" at bounding box center [628, 532] width 2 height 7
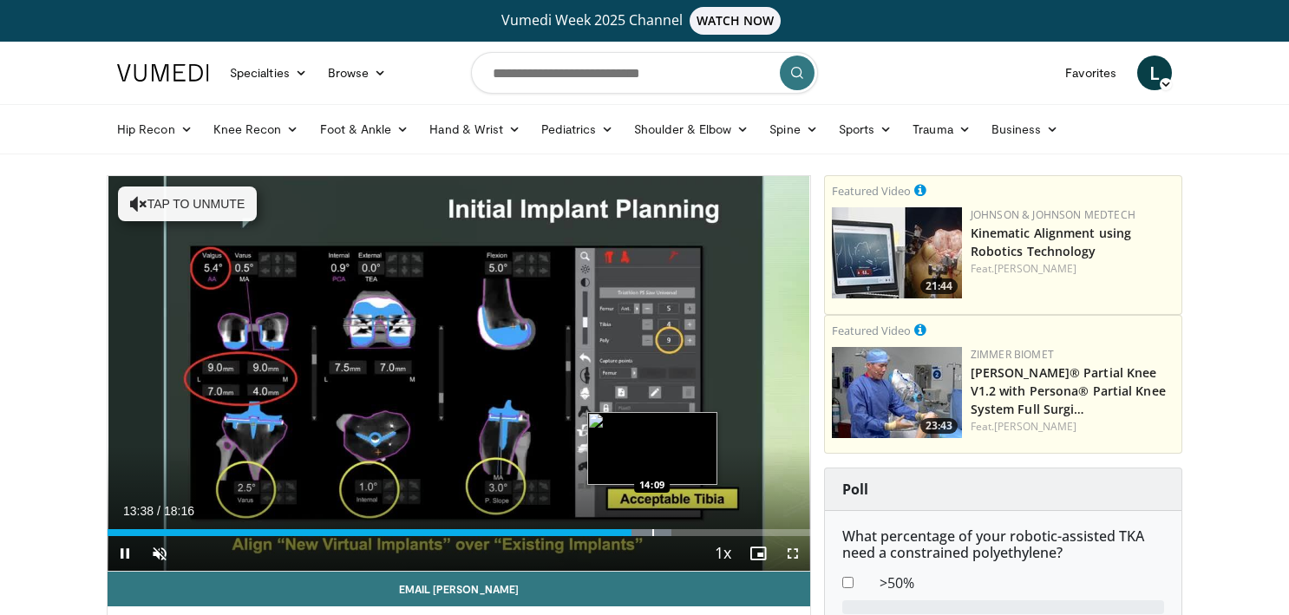
click at [653, 529] on div "Progress Bar" at bounding box center [654, 532] width 2 height 7
click at [673, 532] on div "Progress Bar" at bounding box center [674, 532] width 2 height 7
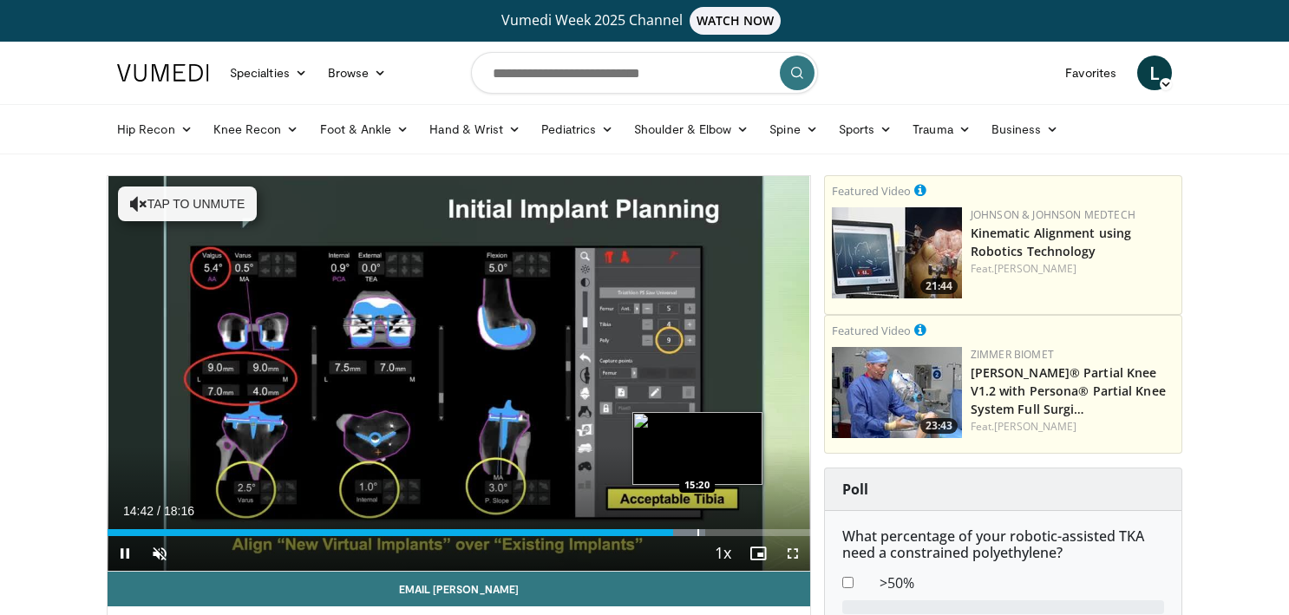
click at [698, 531] on div "Progress Bar" at bounding box center [699, 532] width 2 height 7
click at [726, 530] on div "Progress Bar" at bounding box center [727, 532] width 2 height 7
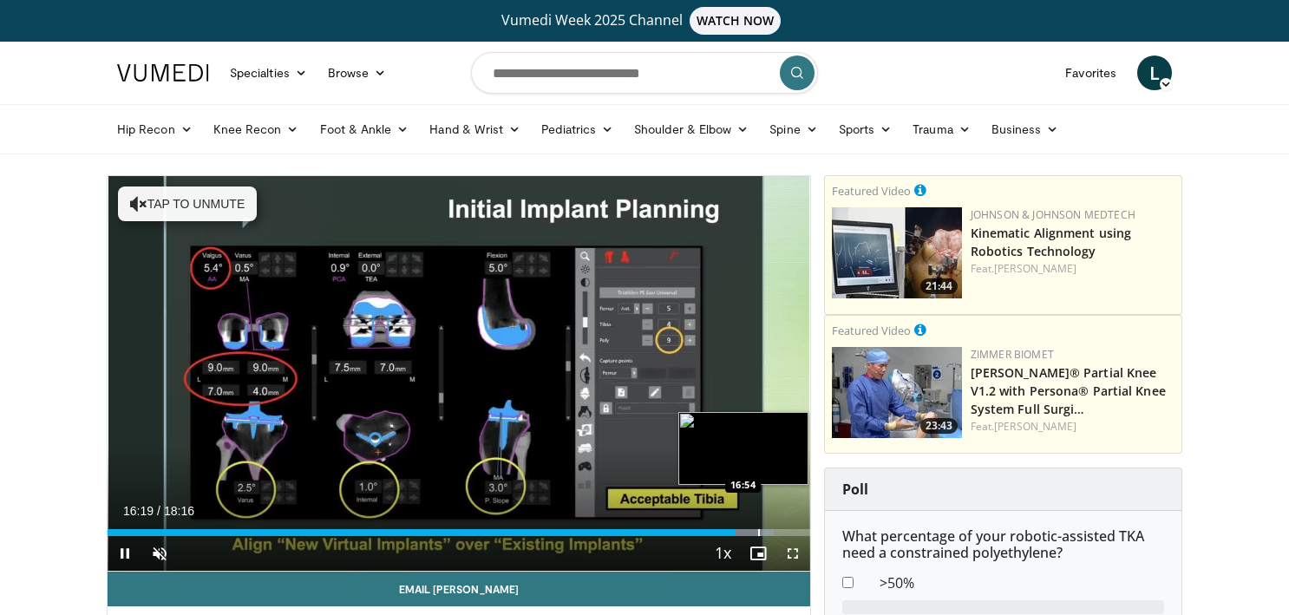
click at [758, 534] on div "Progress Bar" at bounding box center [759, 532] width 2 height 7
click at [778, 530] on div "Progress Bar" at bounding box center [779, 532] width 2 height 7
click at [799, 529] on div "Progress Bar" at bounding box center [800, 532] width 2 height 7
